Goal: Transaction & Acquisition: Book appointment/travel/reservation

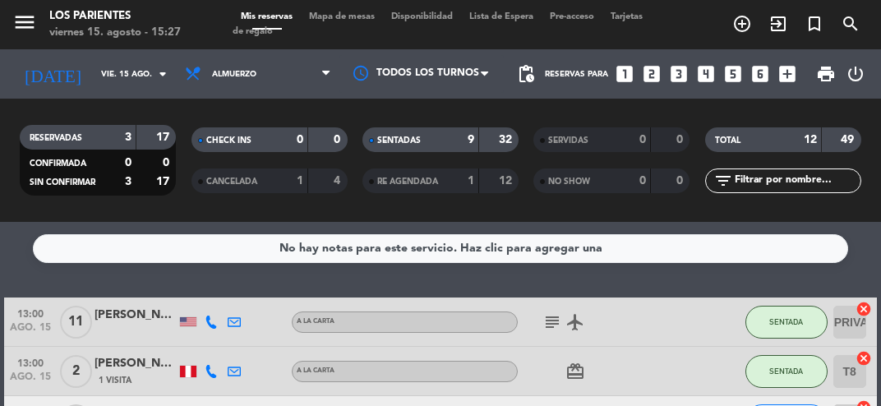
click at [707, 76] on icon "looks_4" at bounding box center [705, 73] width 21 height 21
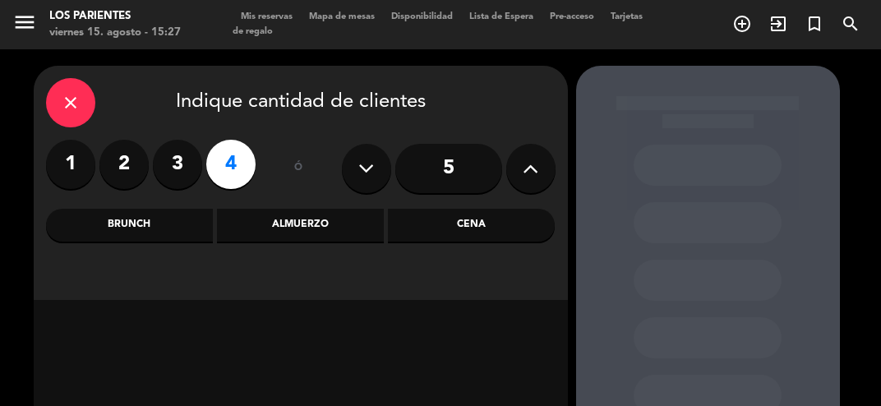
click at [164, 220] on div "Brunch" at bounding box center [129, 225] width 167 height 33
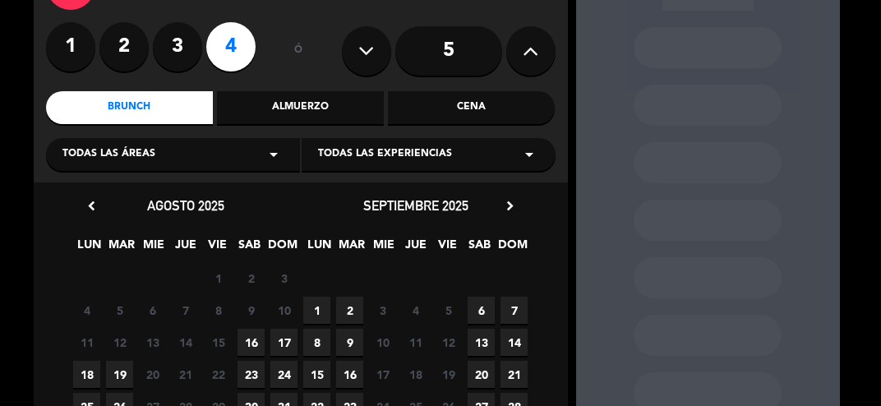
scroll to position [117, 0]
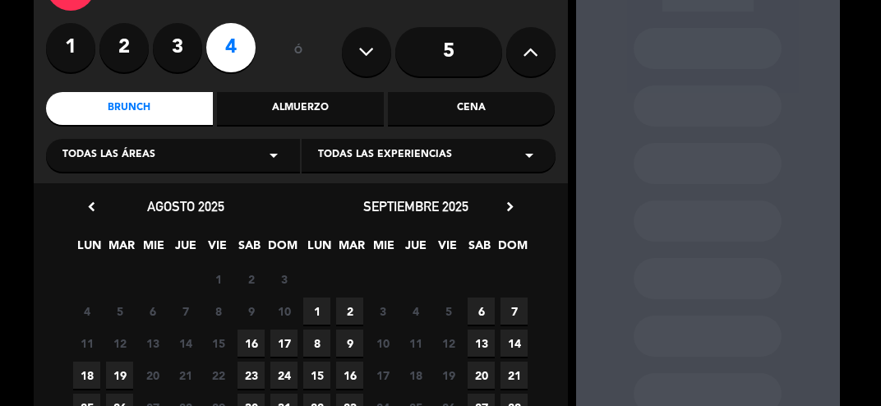
click at [290, 345] on span "17" at bounding box center [283, 343] width 27 height 27
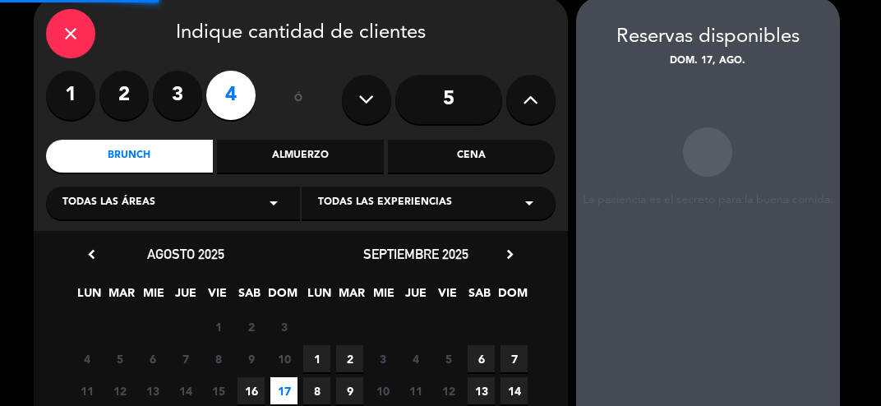
scroll to position [66, 0]
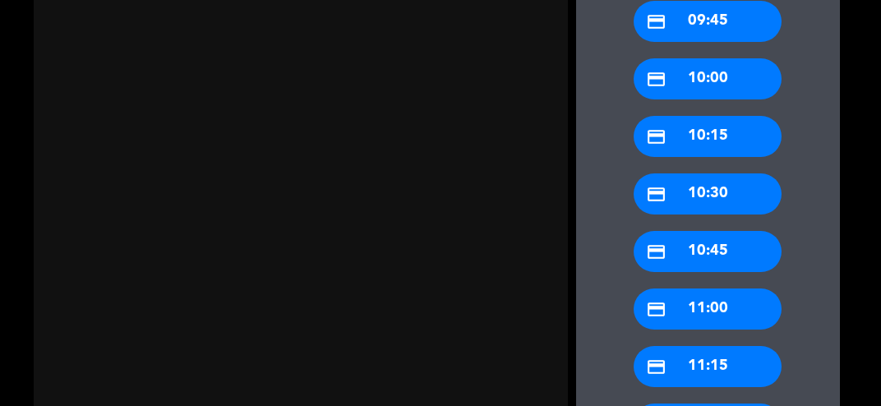
click at [730, 309] on div "credit_card 11:00" at bounding box center [708, 309] width 148 height 41
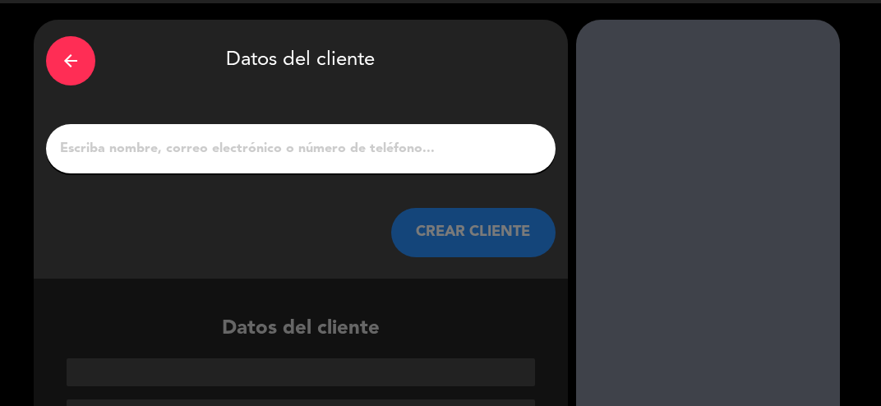
click at [343, 148] on input "1" at bounding box center [300, 148] width 485 height 23
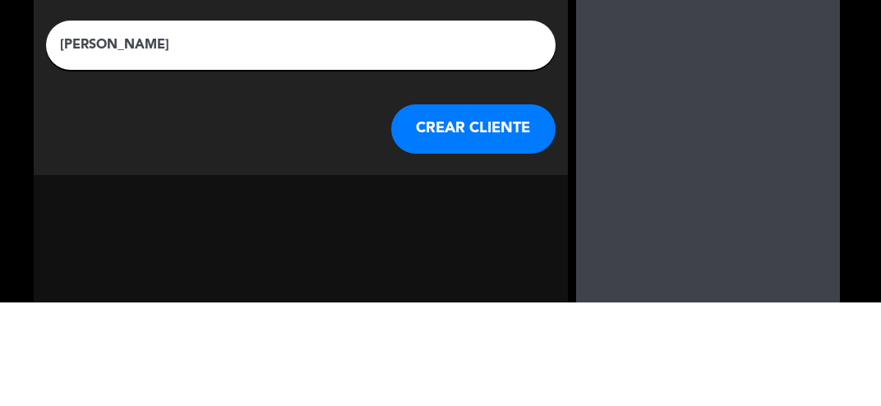
scroll to position [7, 0]
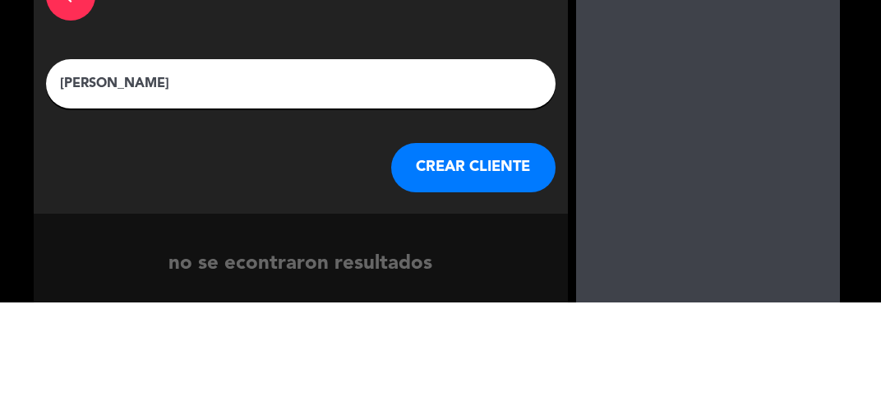
type input "[PERSON_NAME]"
click at [550, 144] on div "arrow_back Datos del cliente [PERSON_NAME] [PERSON_NAME] CLIENTE" at bounding box center [301, 187] width 534 height 259
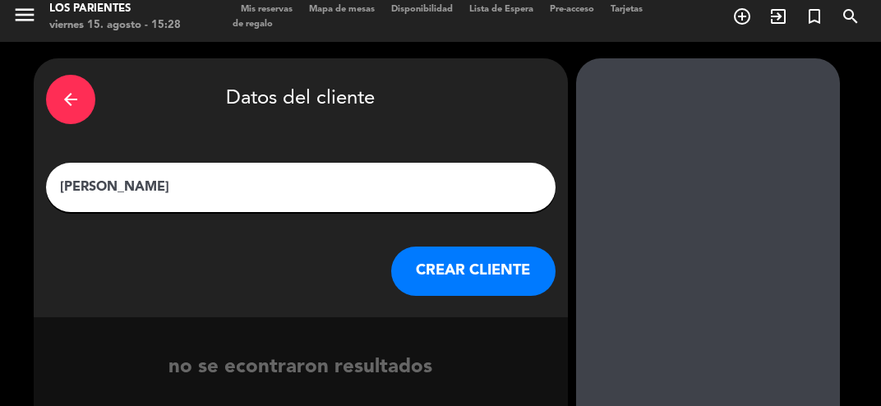
click at [469, 273] on button "CREAR CLIENTE" at bounding box center [473, 271] width 164 height 49
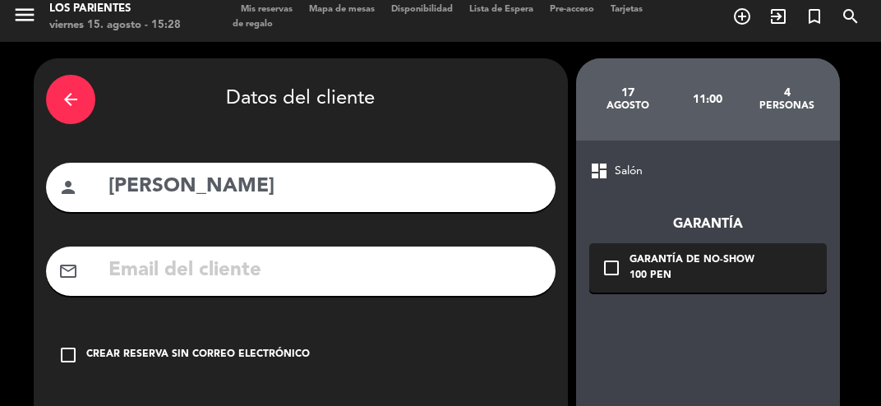
scroll to position [87, 0]
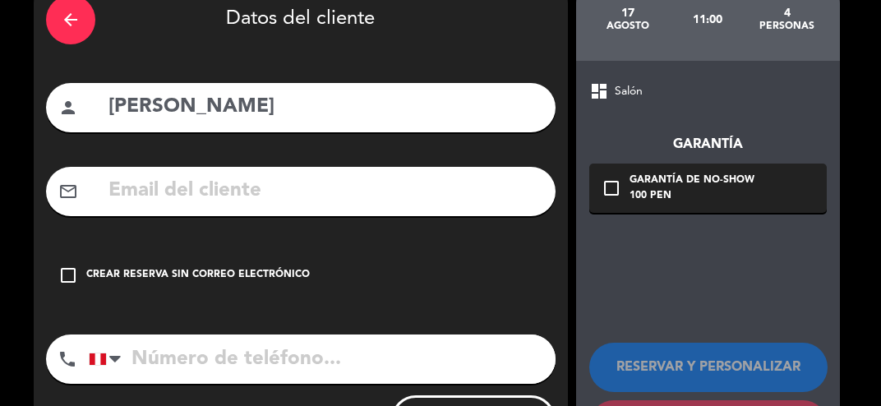
click at [219, 270] on div "Crear reserva sin correo electrónico" at bounding box center [198, 275] width 224 height 16
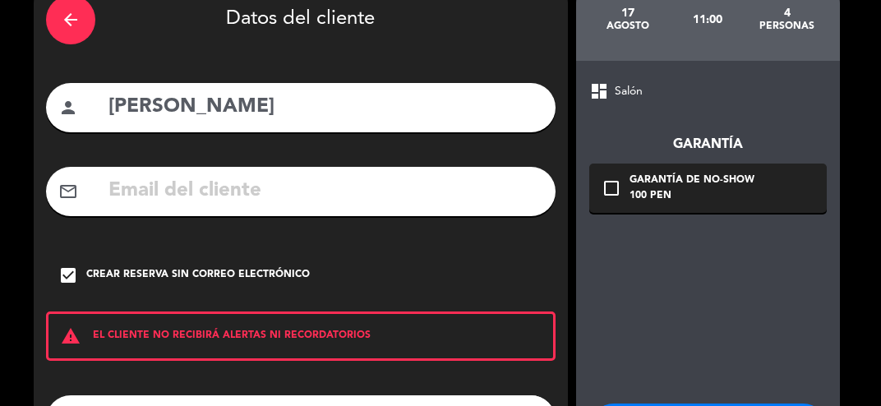
scroll to position [148, 0]
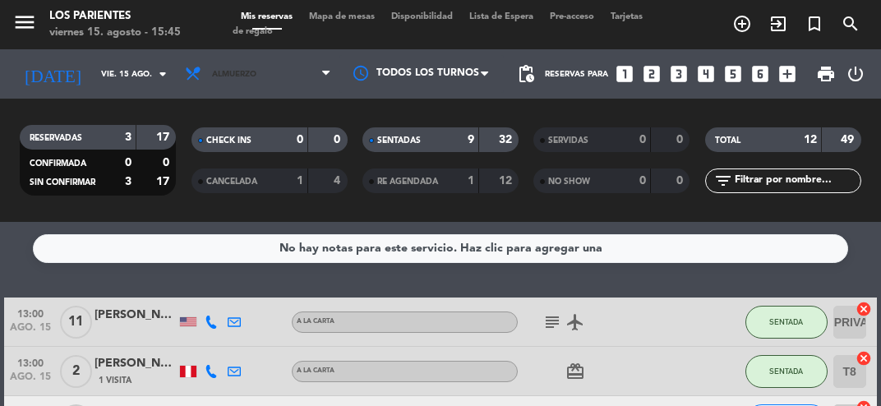
click at [319, 78] on span "Almuerzo" at bounding box center [258, 74] width 163 height 36
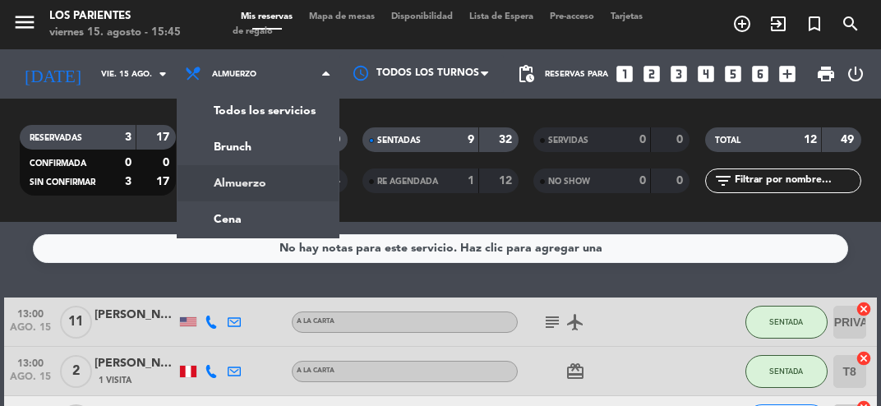
click at [287, 217] on div "menu [GEOGRAPHIC_DATA] viernes 15. agosto - 15:45 Mis reservas Mapa de mesas Di…" at bounding box center [440, 111] width 881 height 222
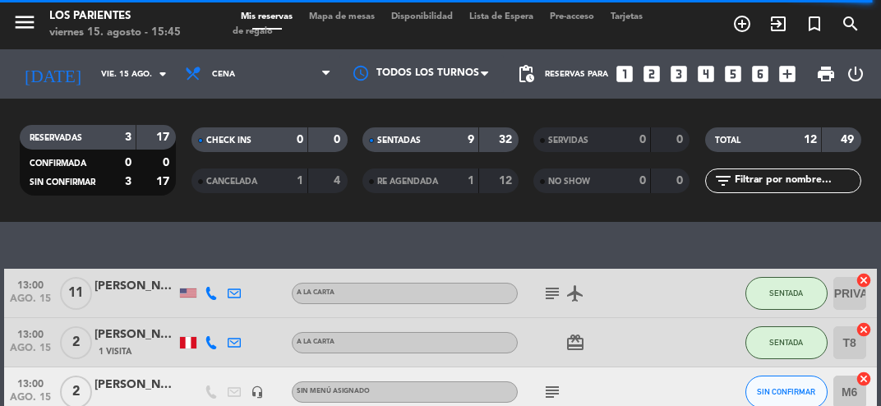
click at [351, 14] on span "Mapa de mesas" at bounding box center [342, 16] width 82 height 9
click at [349, 17] on span "Mapa de mesas" at bounding box center [342, 16] width 82 height 9
click at [352, 14] on span "Mapa de mesas" at bounding box center [342, 16] width 82 height 9
click at [359, 21] on div "Mis reservas Mapa de mesas Disponibilidad Lista de Espera Pre-acceso Tarjetas d…" at bounding box center [441, 25] width 416 height 30
click at [355, 21] on div "Mis reservas Mapa de mesas Disponibilidad Lista de Espera Pre-acceso Tarjetas d…" at bounding box center [441, 25] width 416 height 30
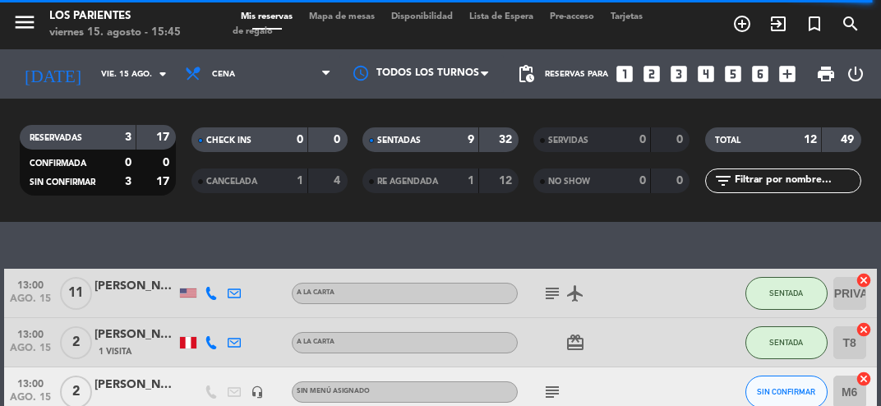
click at [358, 17] on span "Mapa de mesas" at bounding box center [342, 16] width 82 height 9
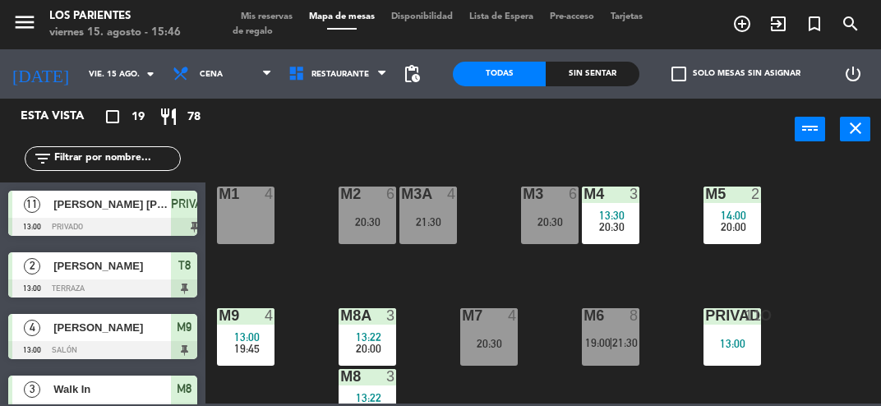
click at [614, 62] on div "Sin sentar" at bounding box center [592, 74] width 93 height 25
